Goal: Task Accomplishment & Management: Manage account settings

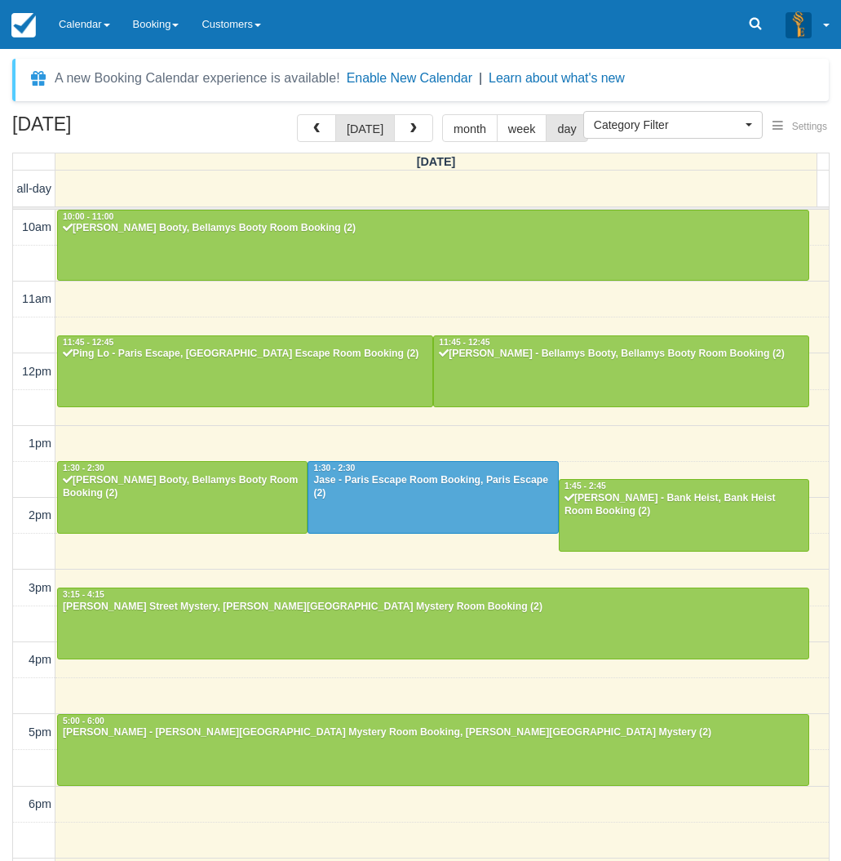
select select
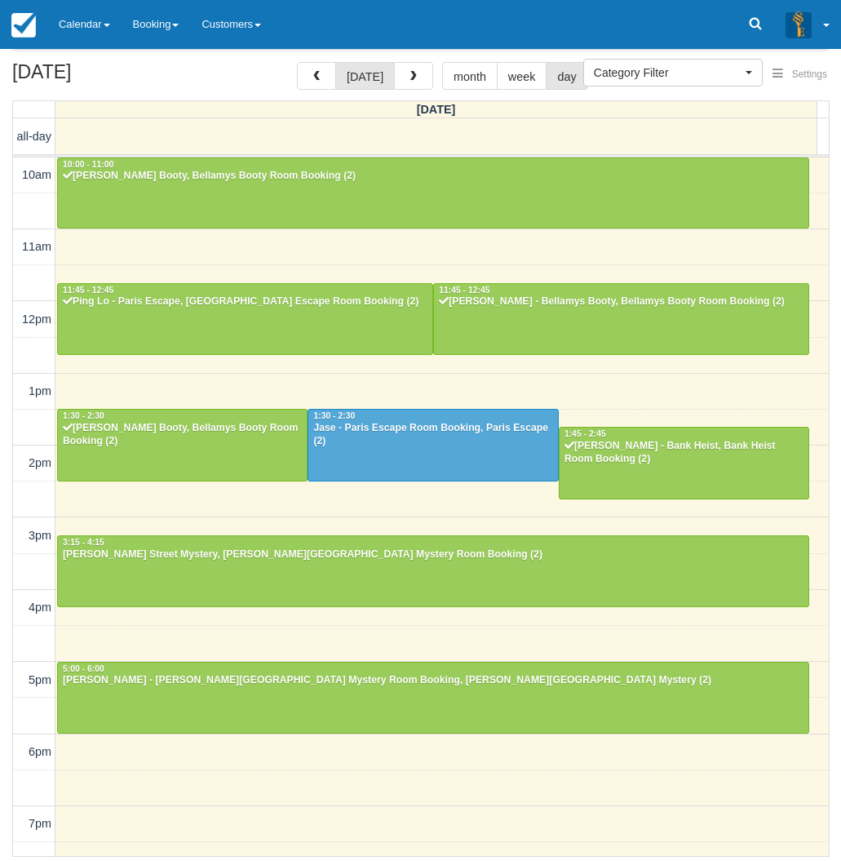
scroll to position [202, 0]
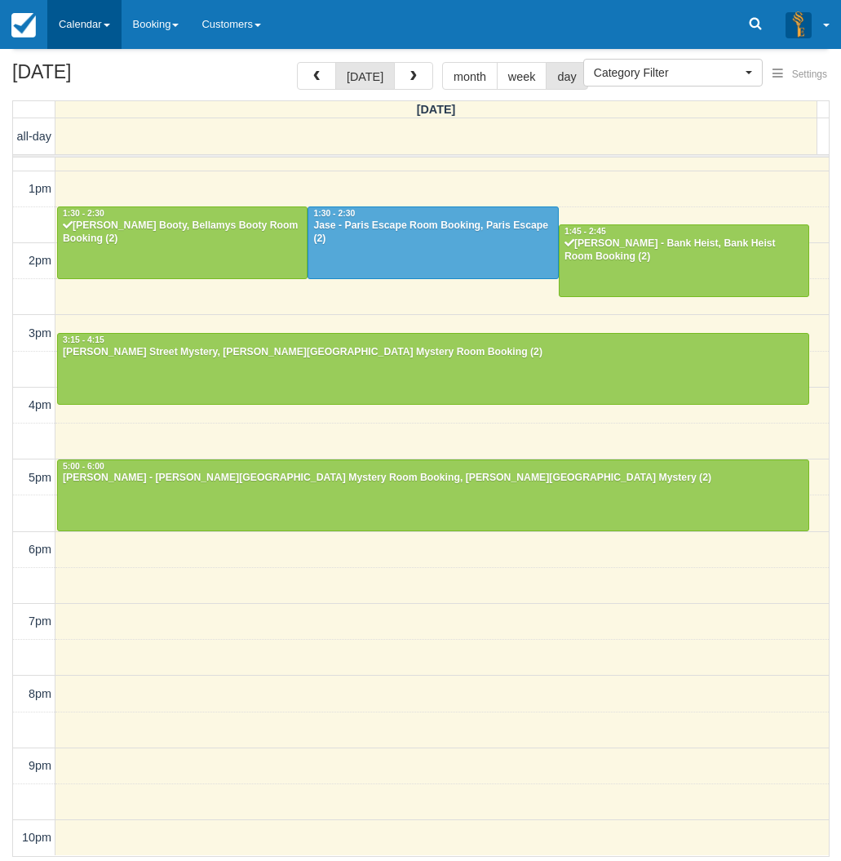
click at [81, 11] on link "Calendar" at bounding box center [84, 24] width 74 height 49
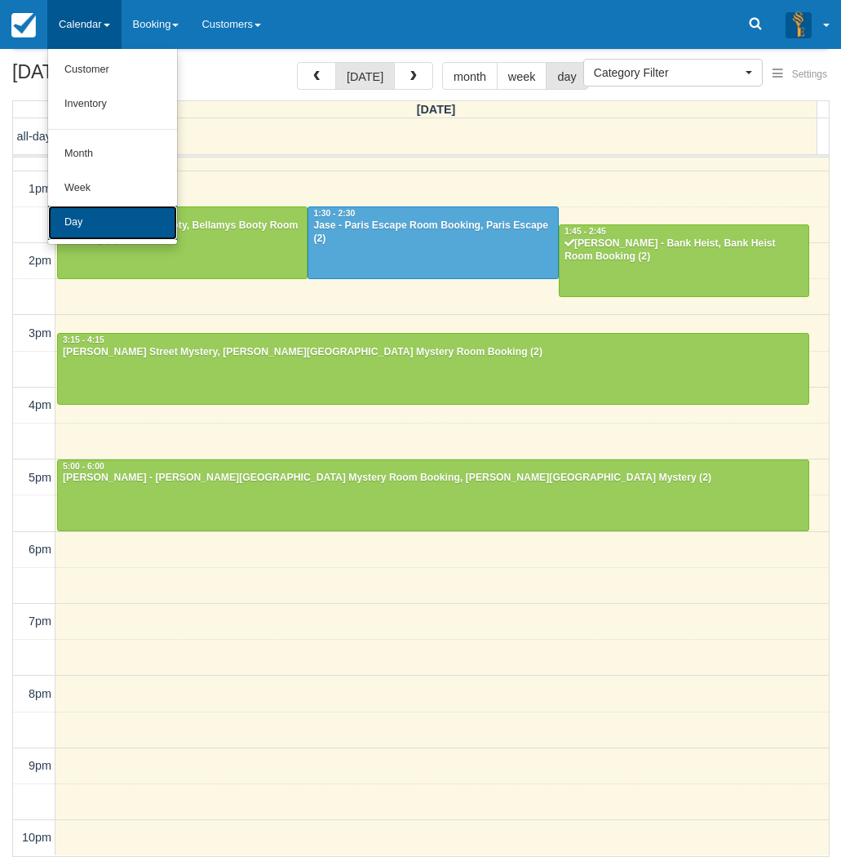
click at [91, 223] on link "Day" at bounding box center [112, 223] width 129 height 34
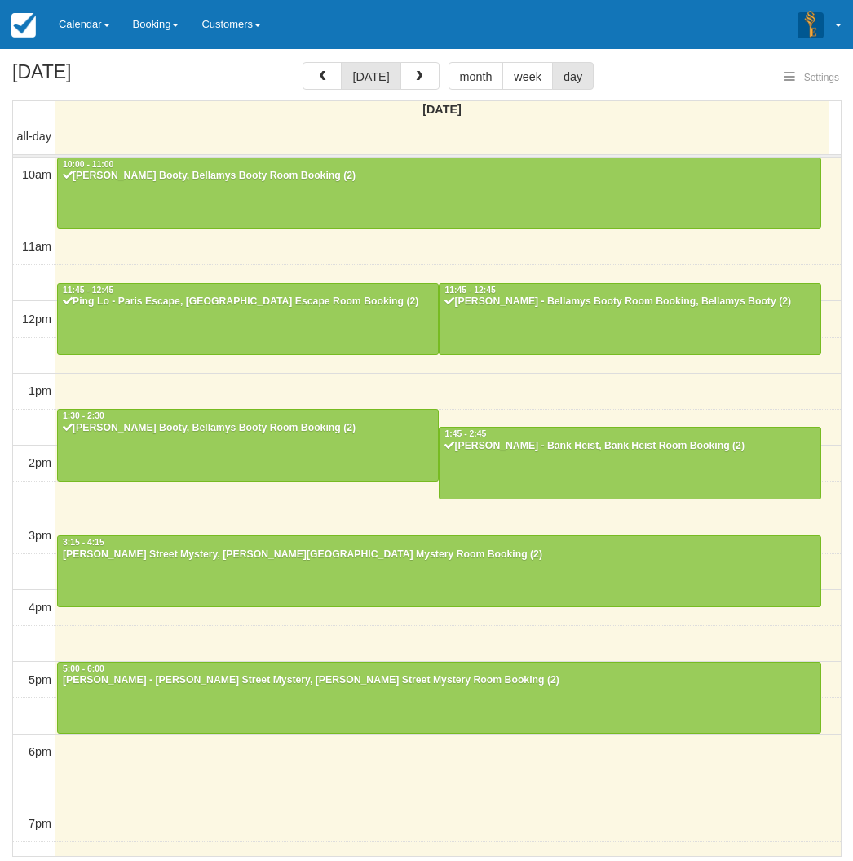
select select
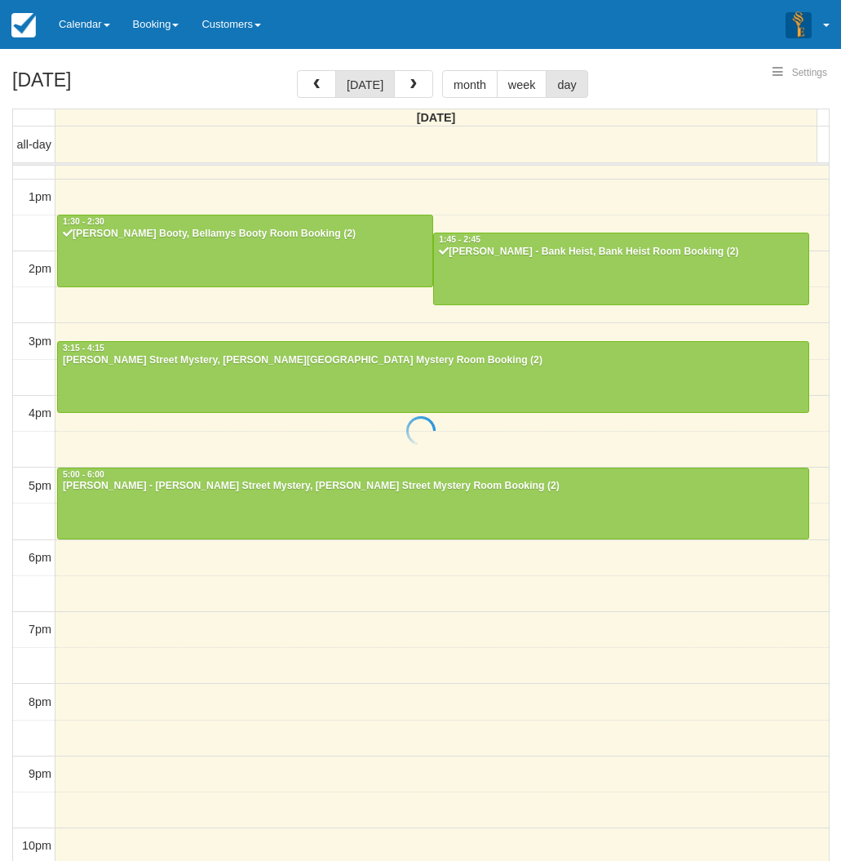
select select
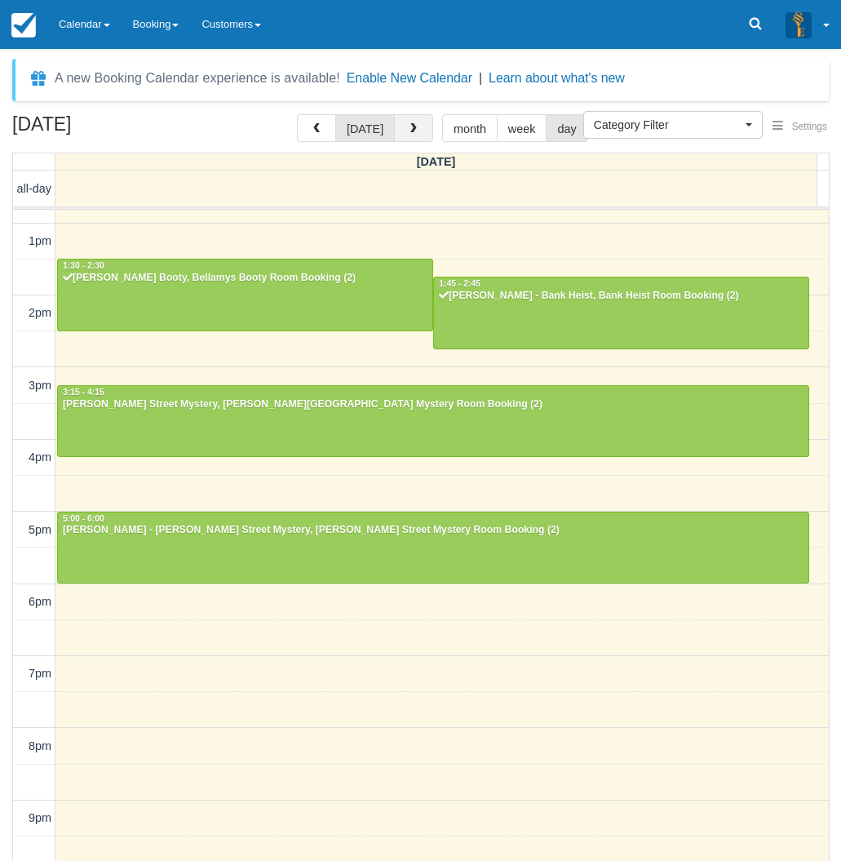
click at [410, 131] on span "button" at bounding box center [413, 128] width 11 height 11
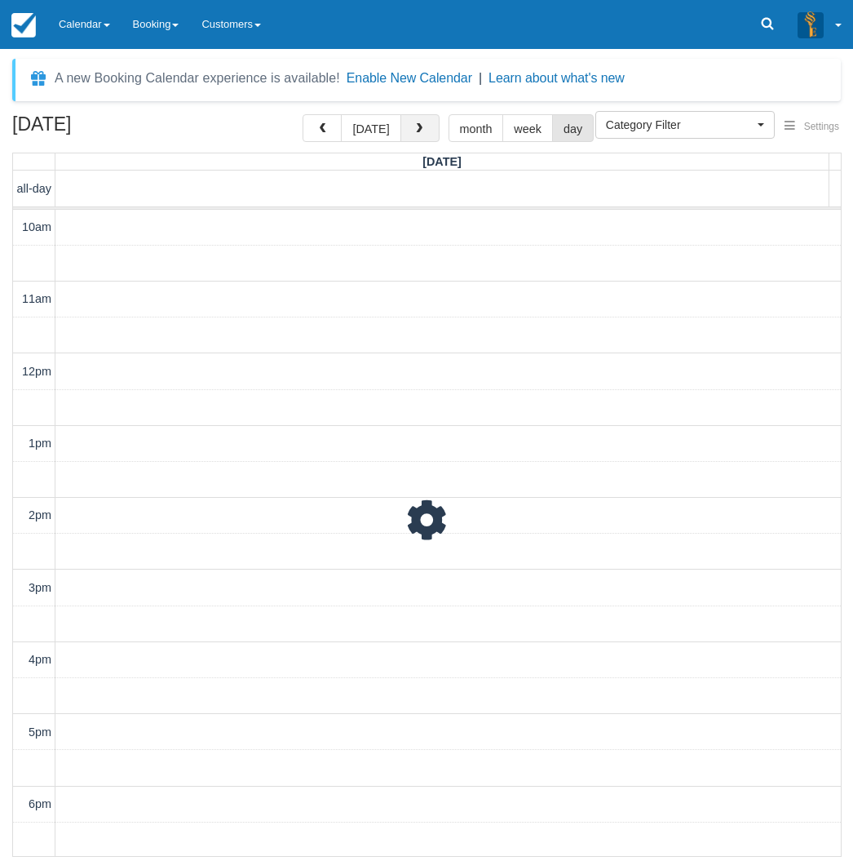
scroll to position [255, 0]
click at [414, 131] on span "button" at bounding box center [419, 128] width 11 height 11
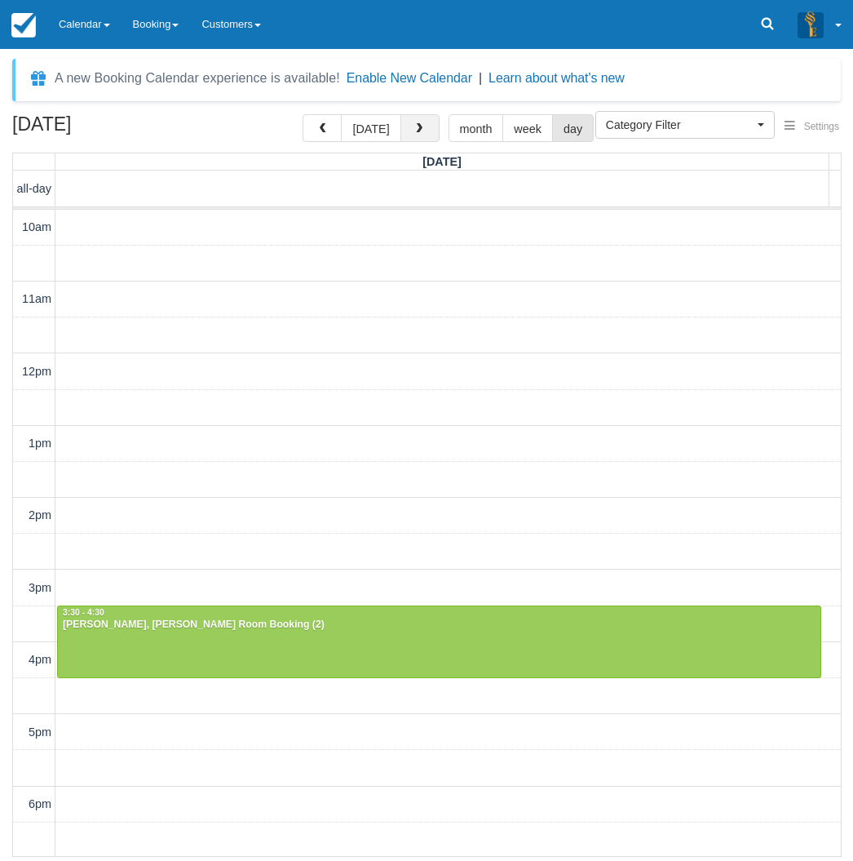
scroll to position [255, 0]
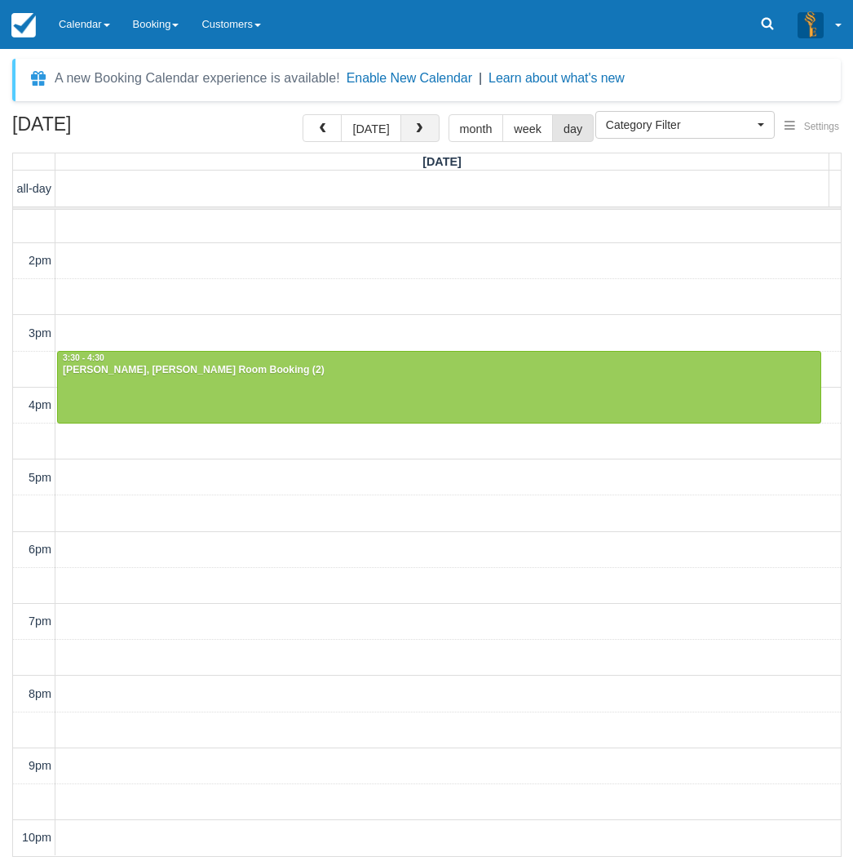
click at [414, 131] on span "button" at bounding box center [419, 128] width 11 height 11
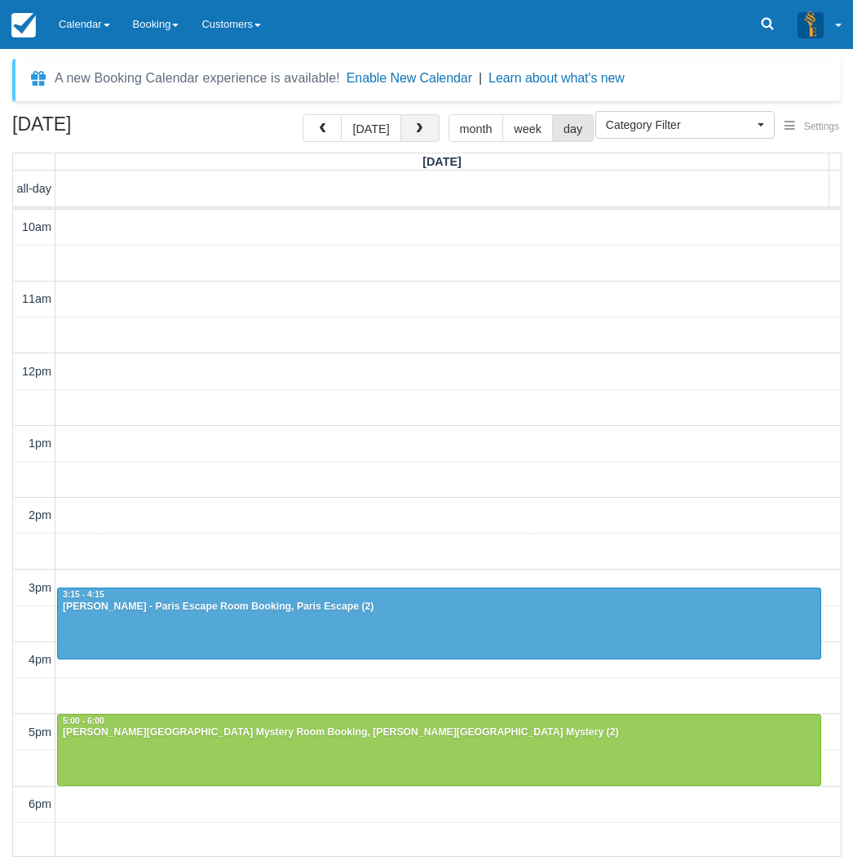
click at [424, 131] on button "button" at bounding box center [420, 128] width 39 height 28
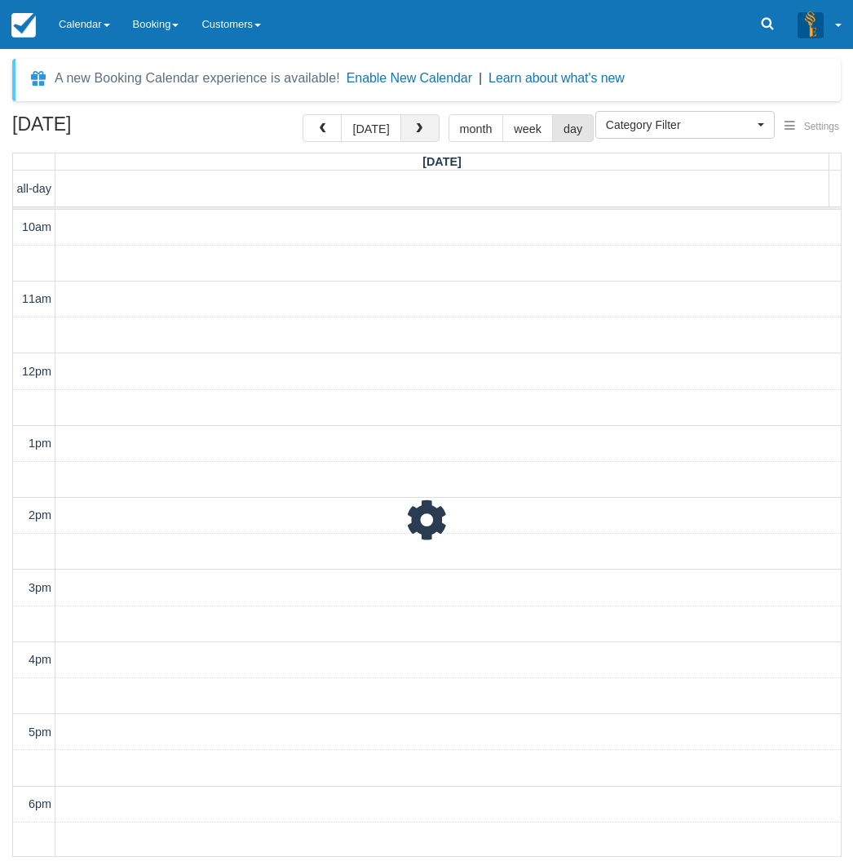
scroll to position [255, 0]
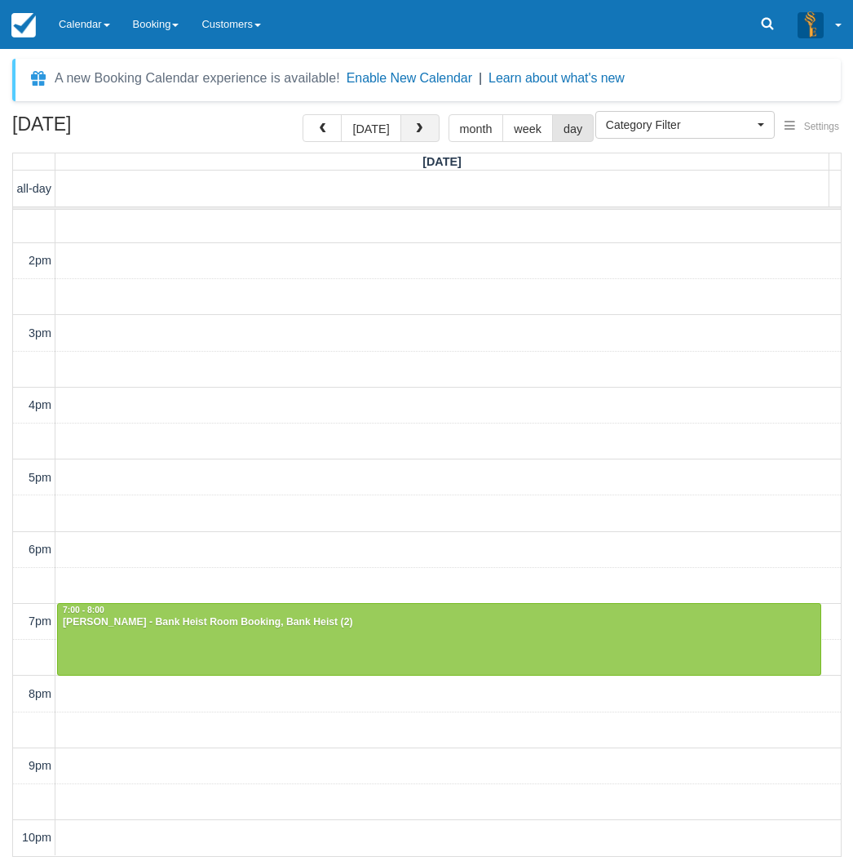
click at [424, 131] on button "button" at bounding box center [420, 128] width 39 height 28
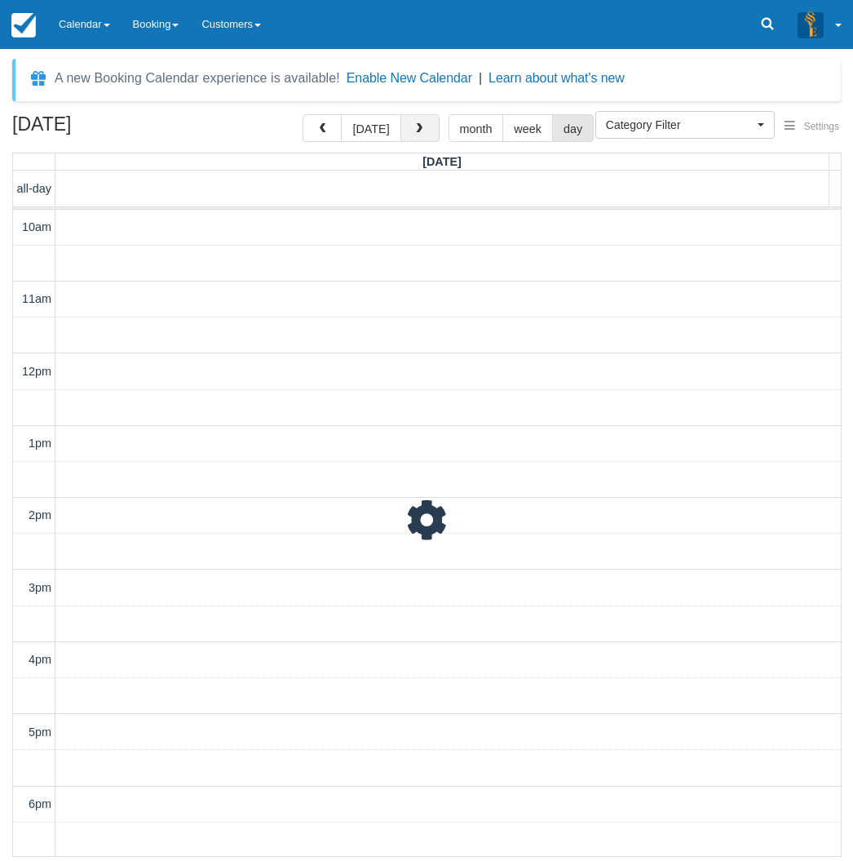
scroll to position [255, 0]
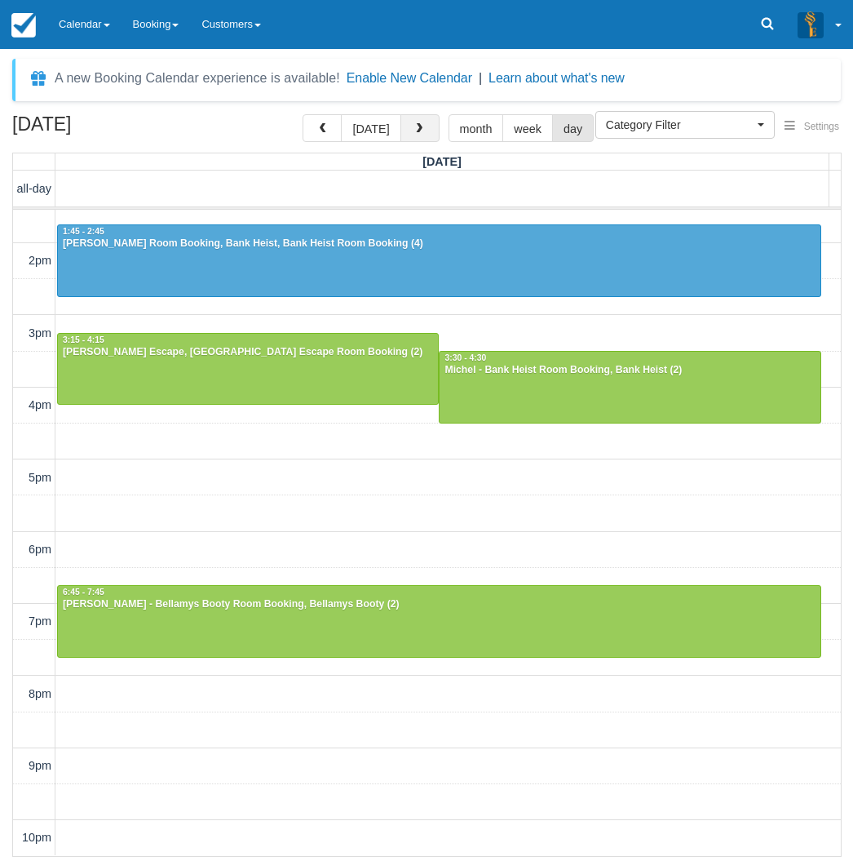
click at [424, 131] on button "button" at bounding box center [420, 128] width 39 height 28
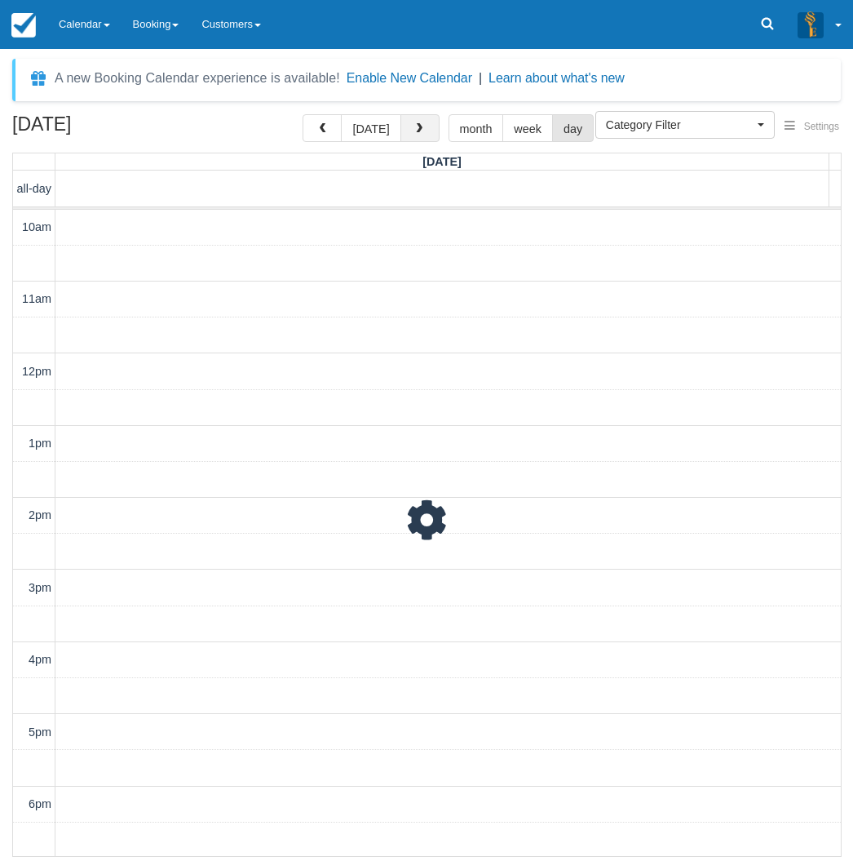
scroll to position [255, 0]
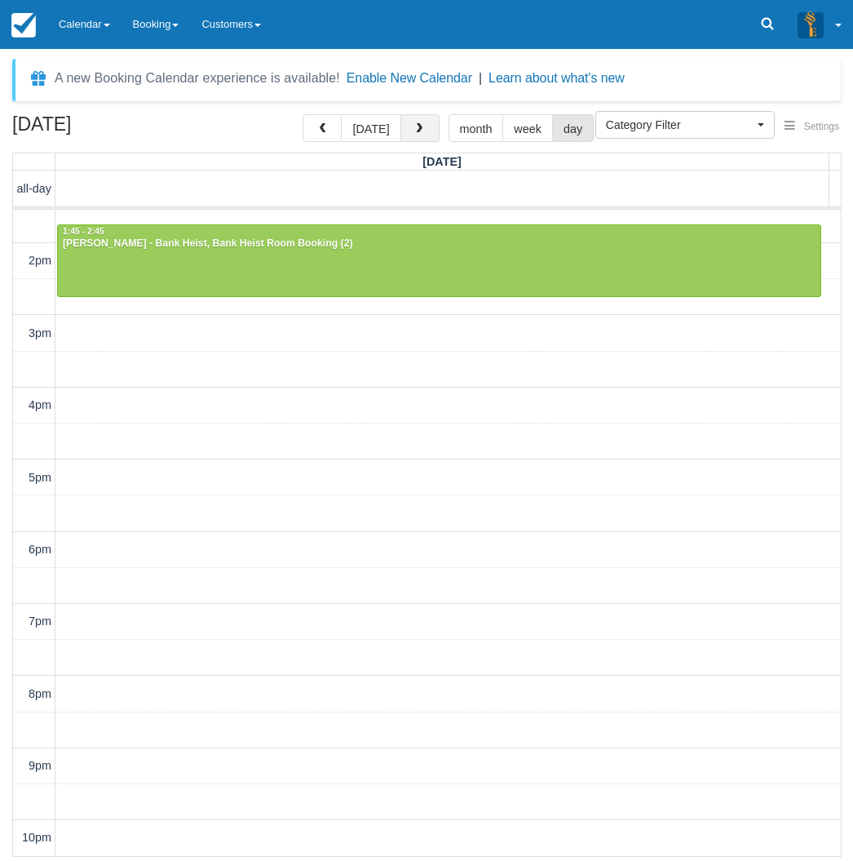
click at [424, 131] on button "button" at bounding box center [420, 128] width 39 height 28
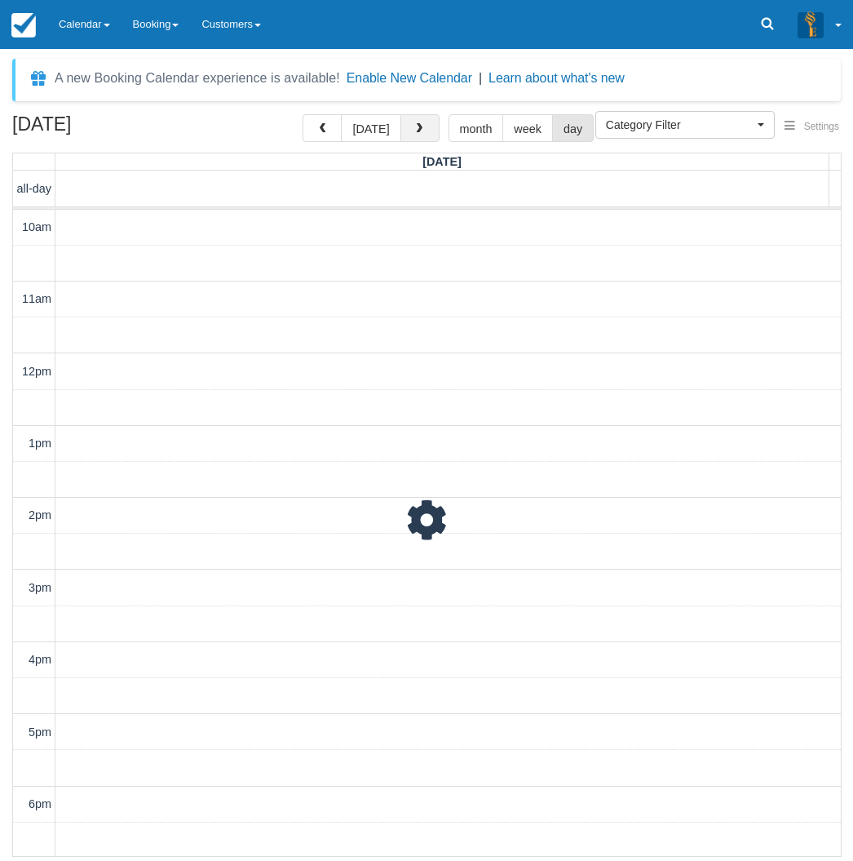
scroll to position [255, 0]
click at [424, 131] on button "button" at bounding box center [420, 128] width 39 height 28
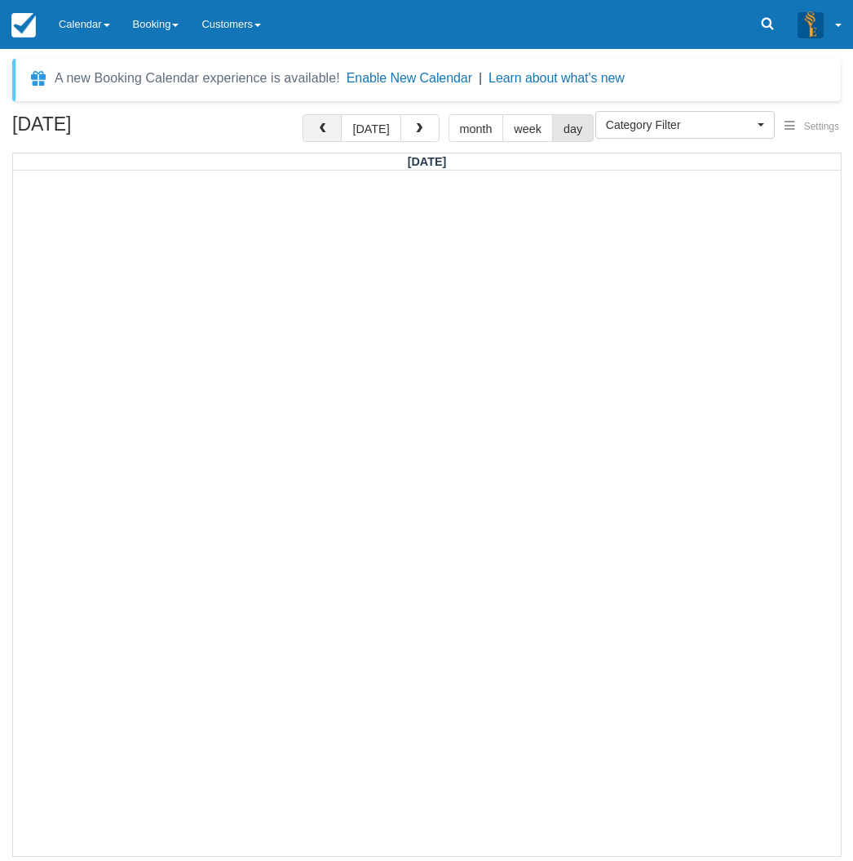
click at [328, 131] on span "button" at bounding box center [322, 128] width 11 height 11
click at [384, 130] on button "[DATE]" at bounding box center [371, 128] width 60 height 28
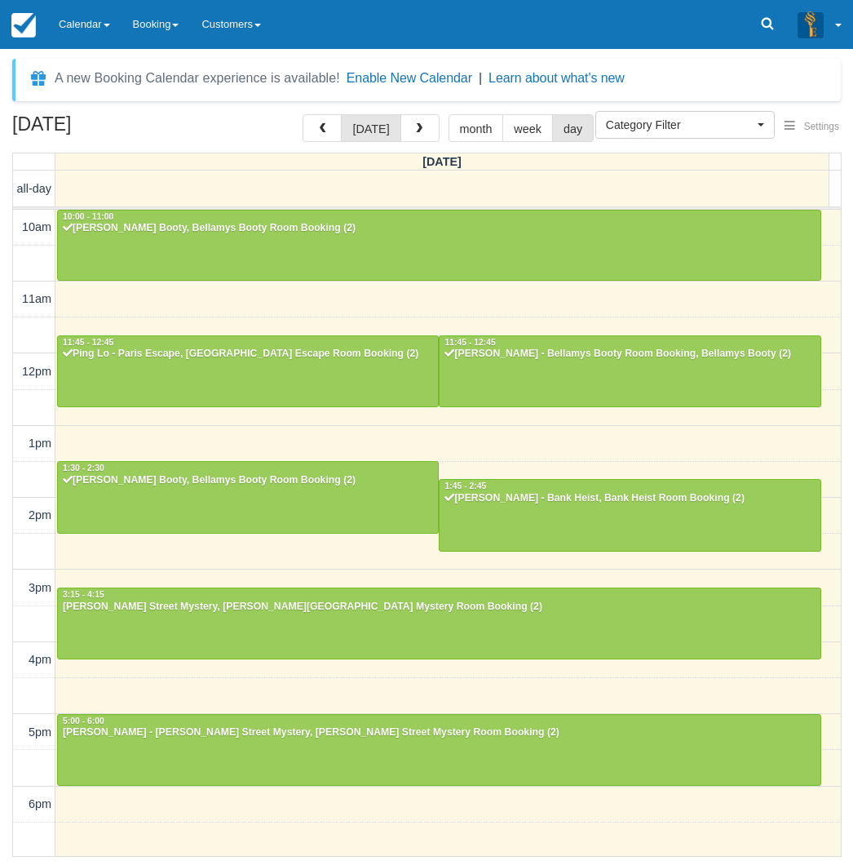
scroll to position [255, 0]
